Goal: Information Seeking & Learning: Learn about a topic

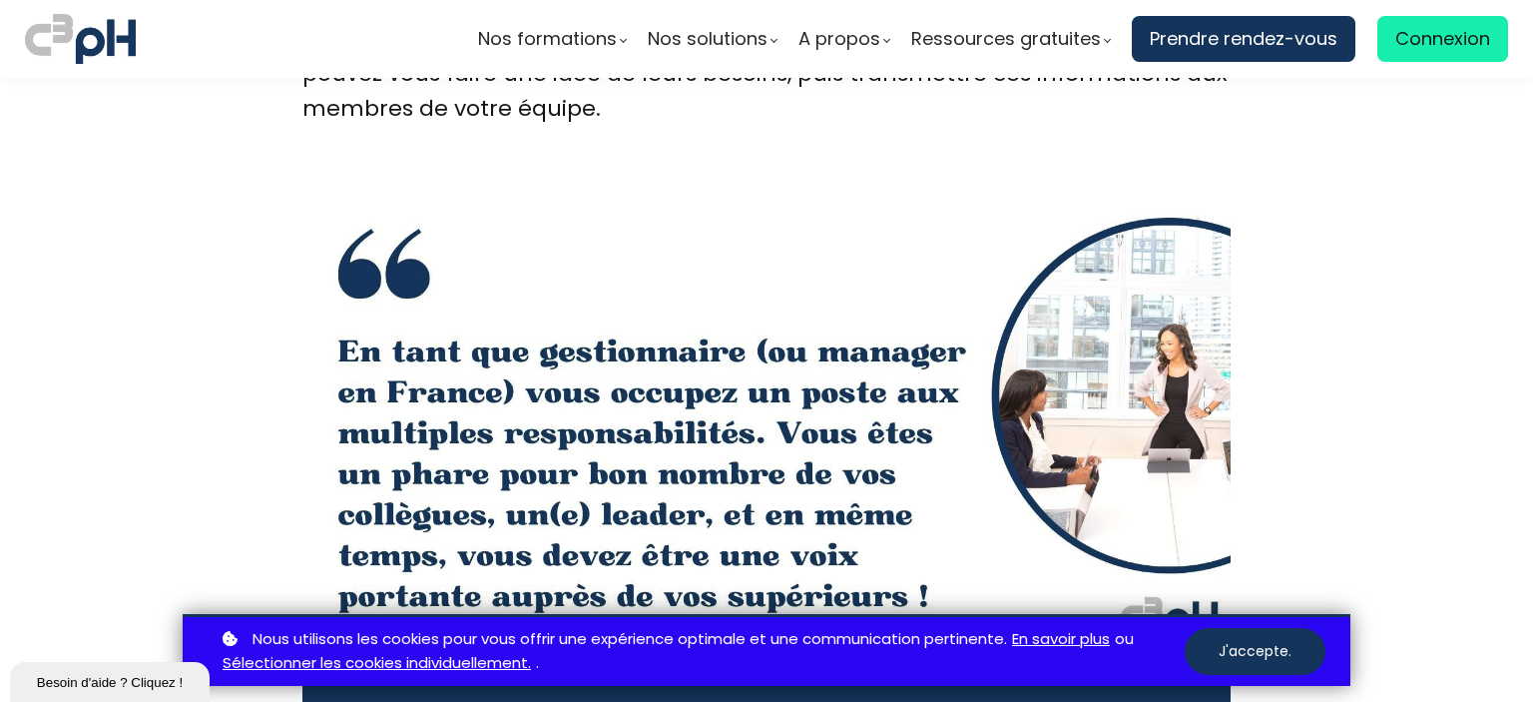
scroll to position [3992, 0]
